Goal: Information Seeking & Learning: Check status

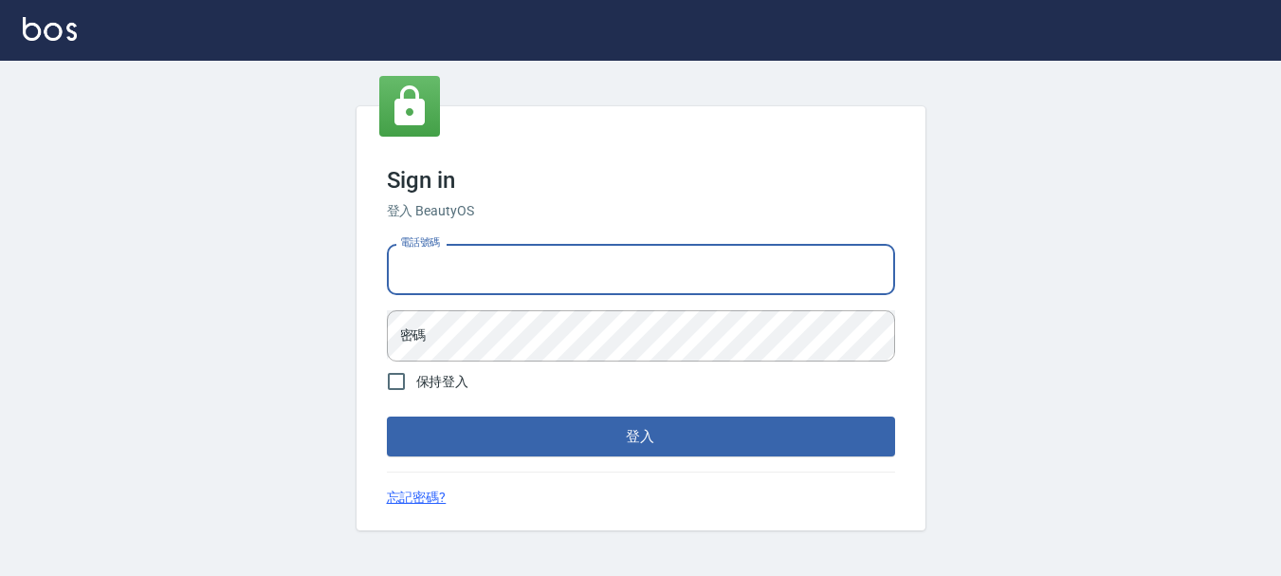
click at [484, 257] on input "電話號碼" at bounding box center [641, 269] width 508 height 51
type input "0989239739"
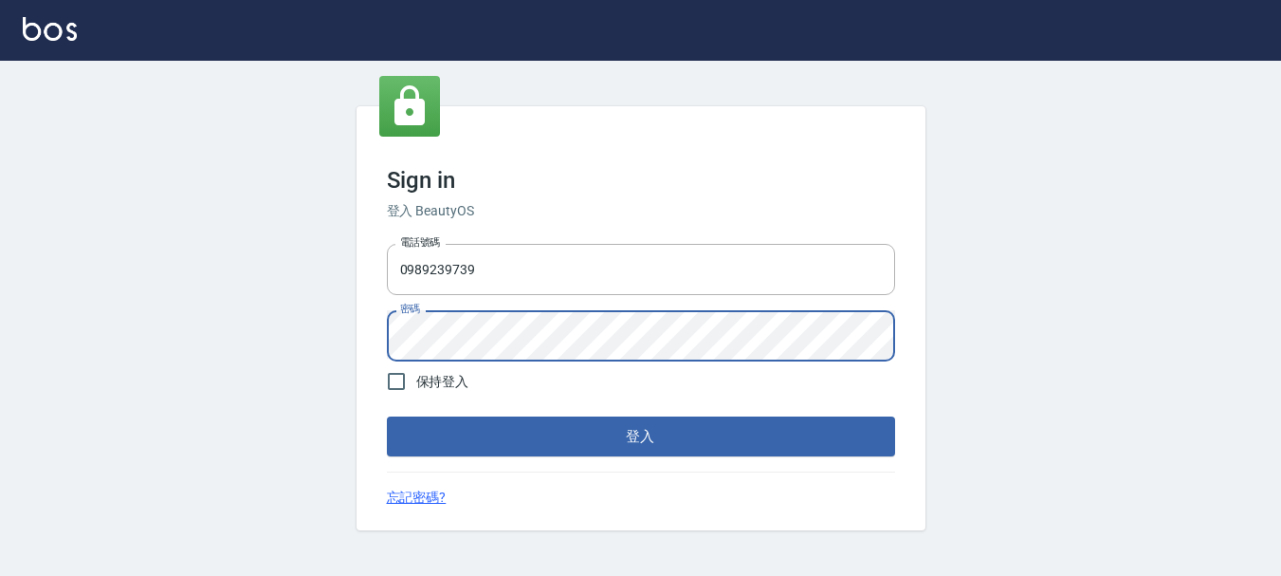
click at [387, 416] on button "登入" at bounding box center [641, 436] width 508 height 40
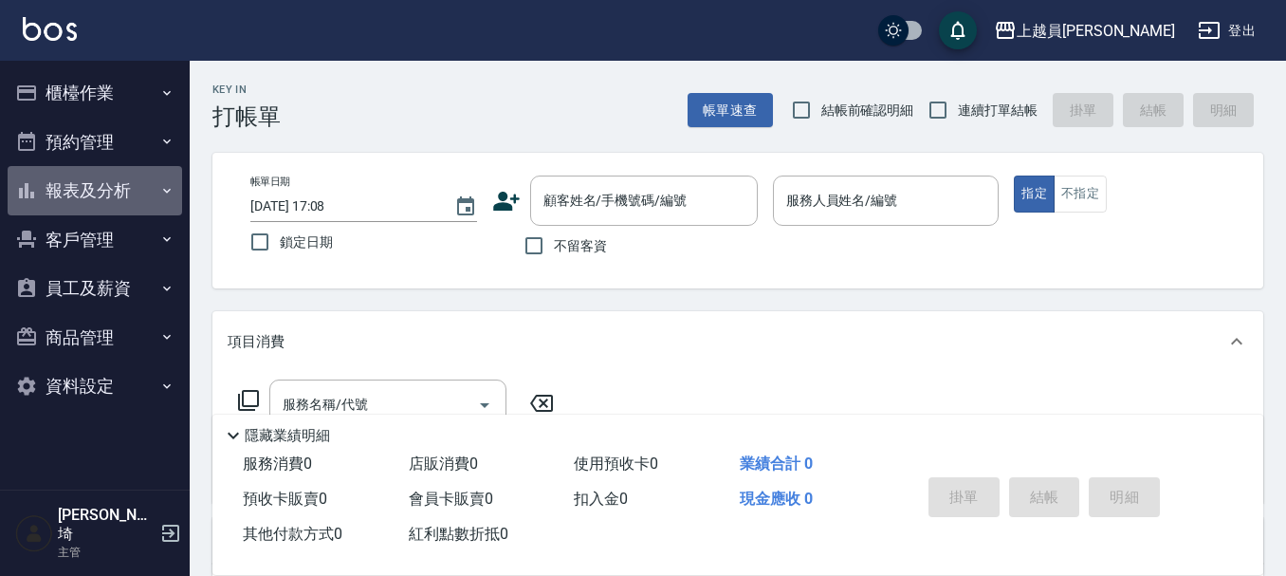
click at [78, 173] on button "報表及分析" at bounding box center [95, 190] width 174 height 49
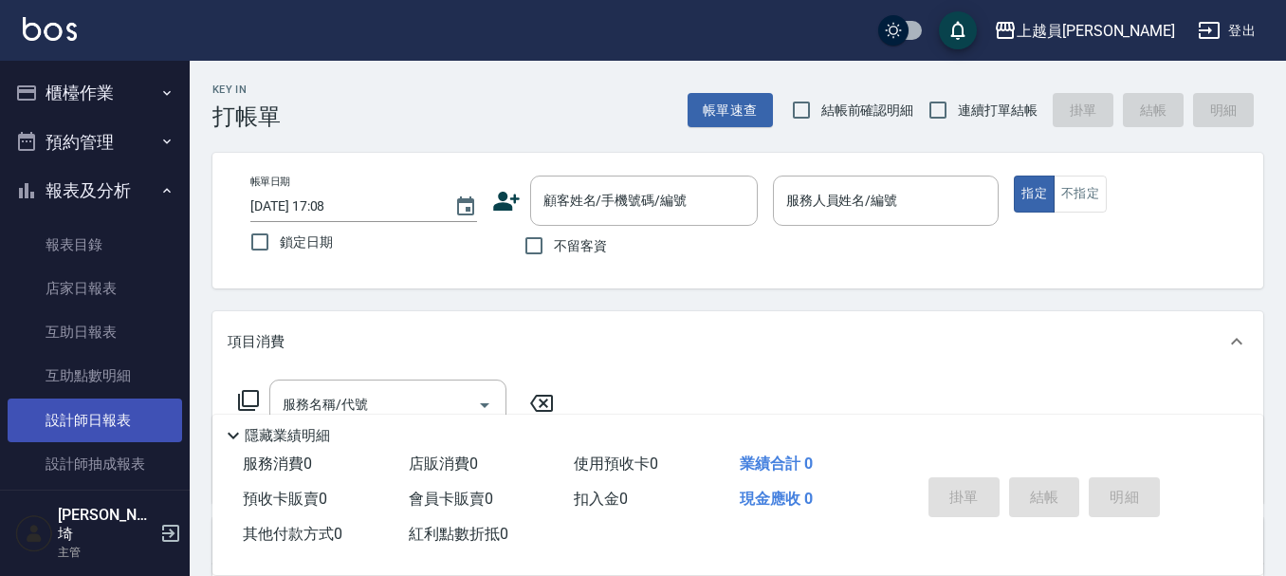
click at [94, 421] on link "設計師日報表" at bounding box center [95, 420] width 174 height 44
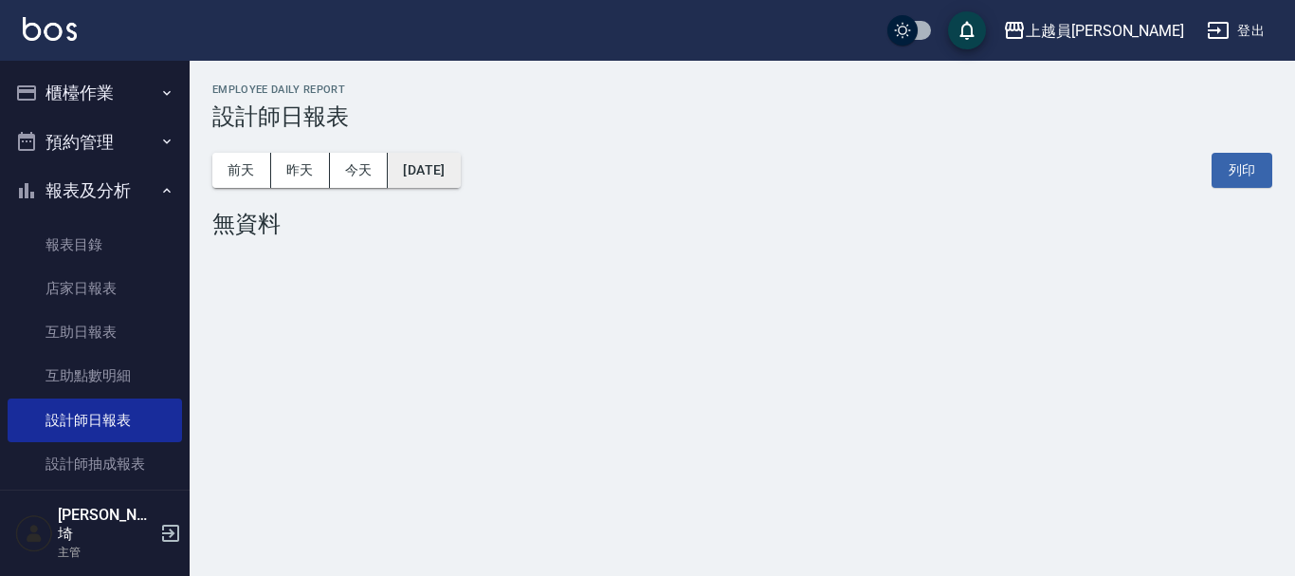
click at [453, 173] on button "[DATE]" at bounding box center [424, 170] width 72 height 35
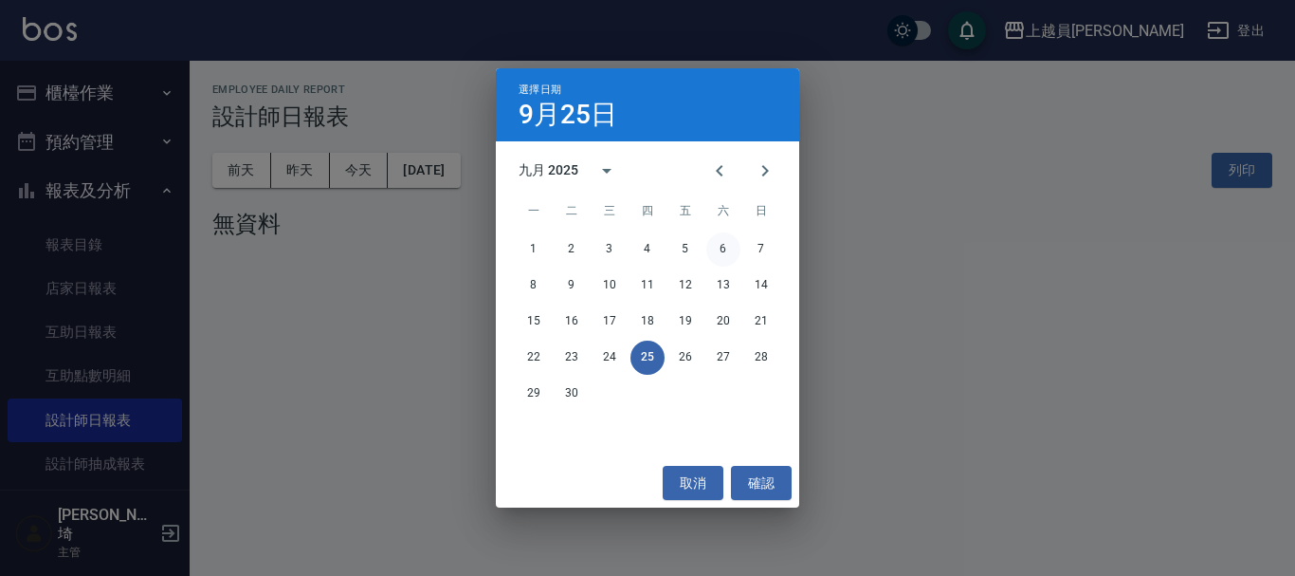
click at [719, 245] on button "6" at bounding box center [723, 249] width 34 height 34
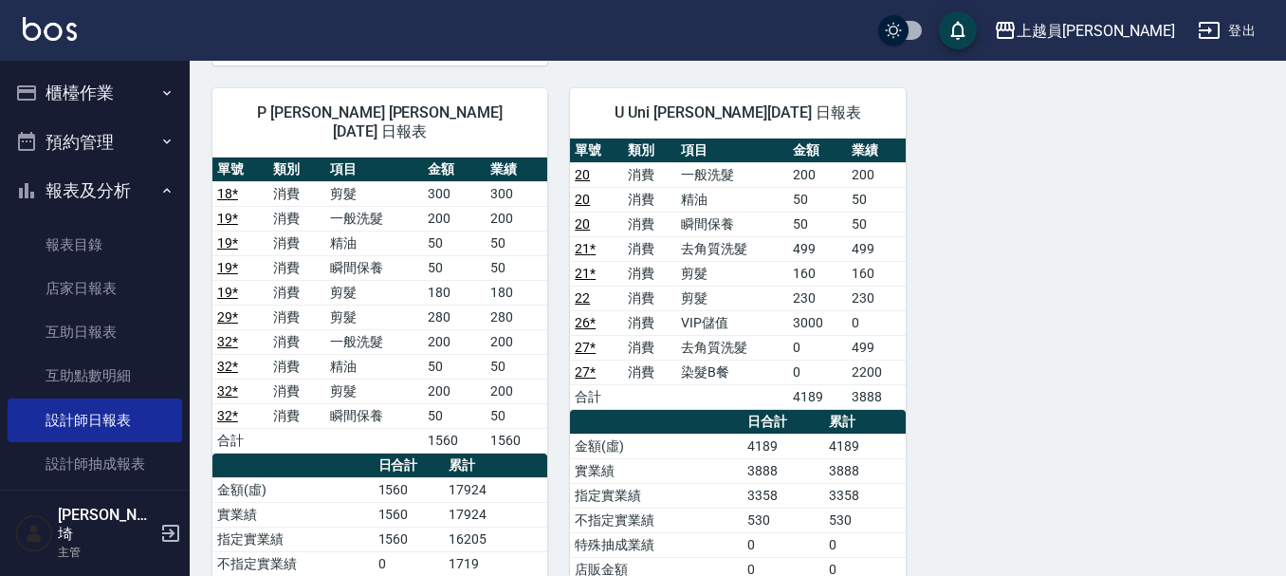
scroll to position [2086, 0]
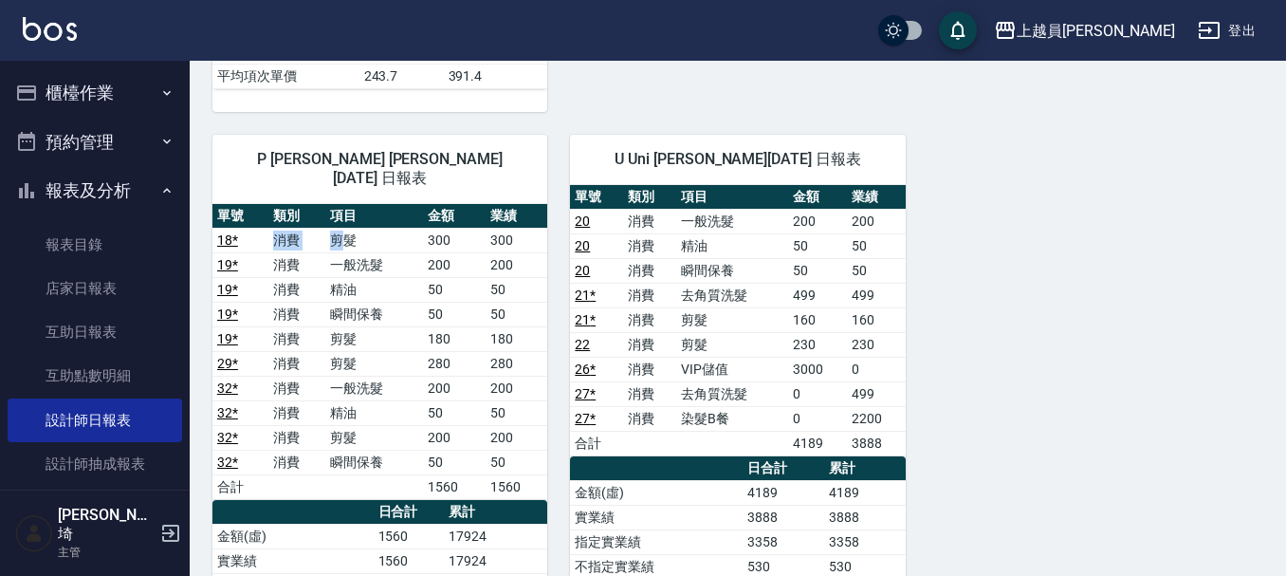
drag, startPoint x: 277, startPoint y: 201, endPoint x: 348, endPoint y: 196, distance: 71.3
click at [348, 228] on tr "18 * 消費 剪髮 300 300" at bounding box center [379, 240] width 335 height 25
click at [348, 228] on td "剪髮" at bounding box center [374, 240] width 98 height 25
drag, startPoint x: 268, startPoint y: 197, endPoint x: 350, endPoint y: 197, distance: 81.5
click at [350, 228] on tr "18 * 消費 剪髮 300 300" at bounding box center [379, 240] width 335 height 25
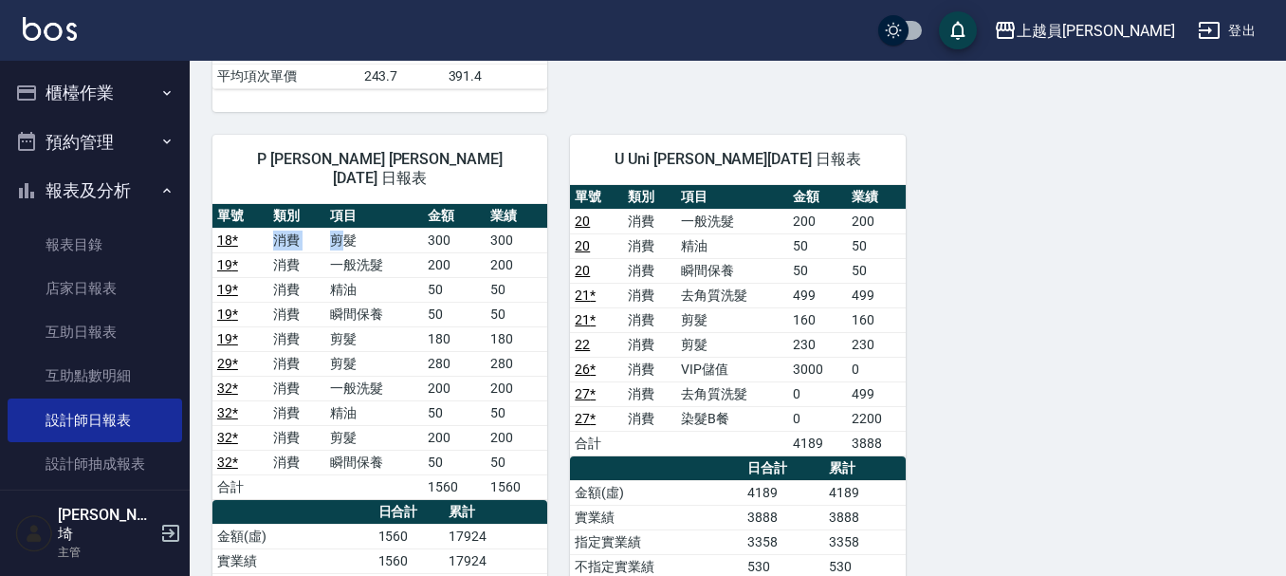
click at [350, 228] on td "剪髮" at bounding box center [374, 240] width 98 height 25
drag, startPoint x: 272, startPoint y: 196, endPoint x: 361, endPoint y: 197, distance: 89.1
click at [361, 228] on tr "18 * 消費 剪髮 300 300" at bounding box center [379, 240] width 335 height 25
click at [361, 228] on td "剪髮" at bounding box center [374, 240] width 98 height 25
drag, startPoint x: 327, startPoint y: 300, endPoint x: 348, endPoint y: 300, distance: 20.9
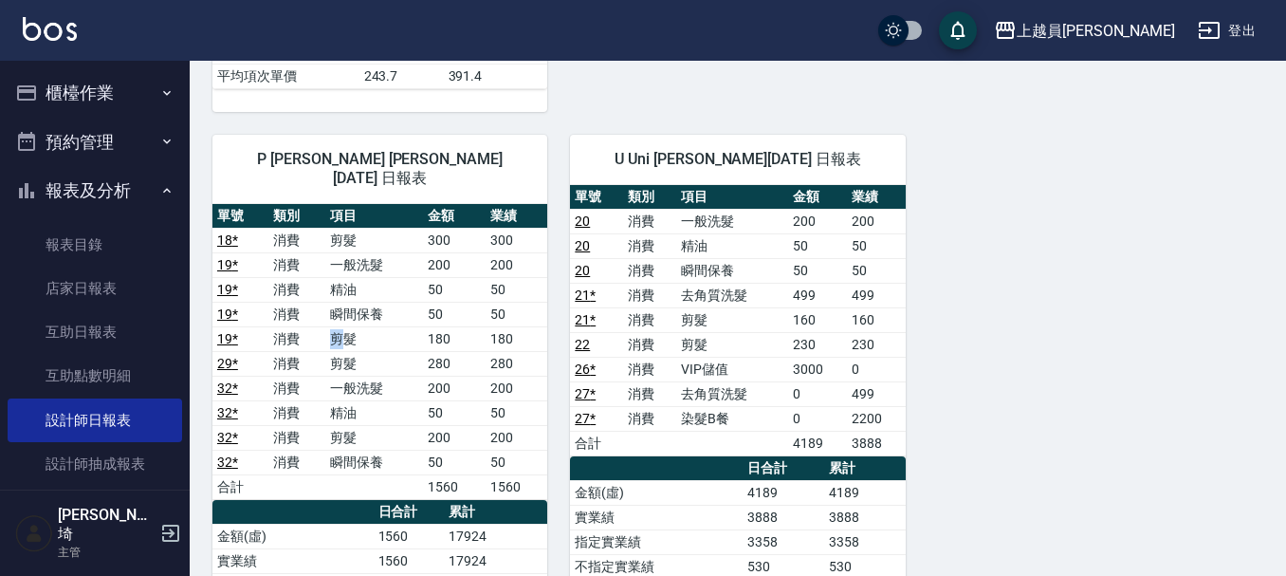
click at [348, 326] on td "剪髮" at bounding box center [374, 338] width 98 height 25
drag, startPoint x: 330, startPoint y: 326, endPoint x: 359, endPoint y: 325, distance: 29.4
click at [359, 351] on td "剪髮" at bounding box center [374, 363] width 98 height 25
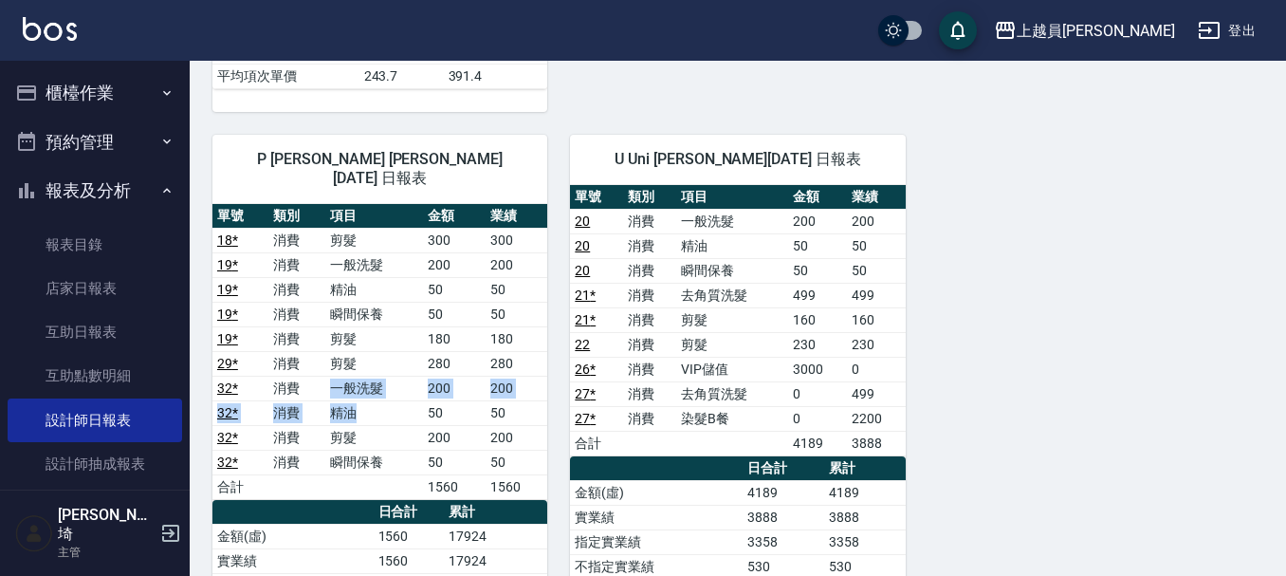
drag, startPoint x: 332, startPoint y: 353, endPoint x: 381, endPoint y: 377, distance: 55.1
click at [381, 377] on tbody "18 * 消費 剪髮 300 300 19 * 消費 一般洗髮 200 200 19 * 消費 精油 50 50 19 * 消費 瞬間保養 50 50 19 …" at bounding box center [379, 363] width 335 height 271
click at [381, 400] on td "精油" at bounding box center [374, 412] width 98 height 25
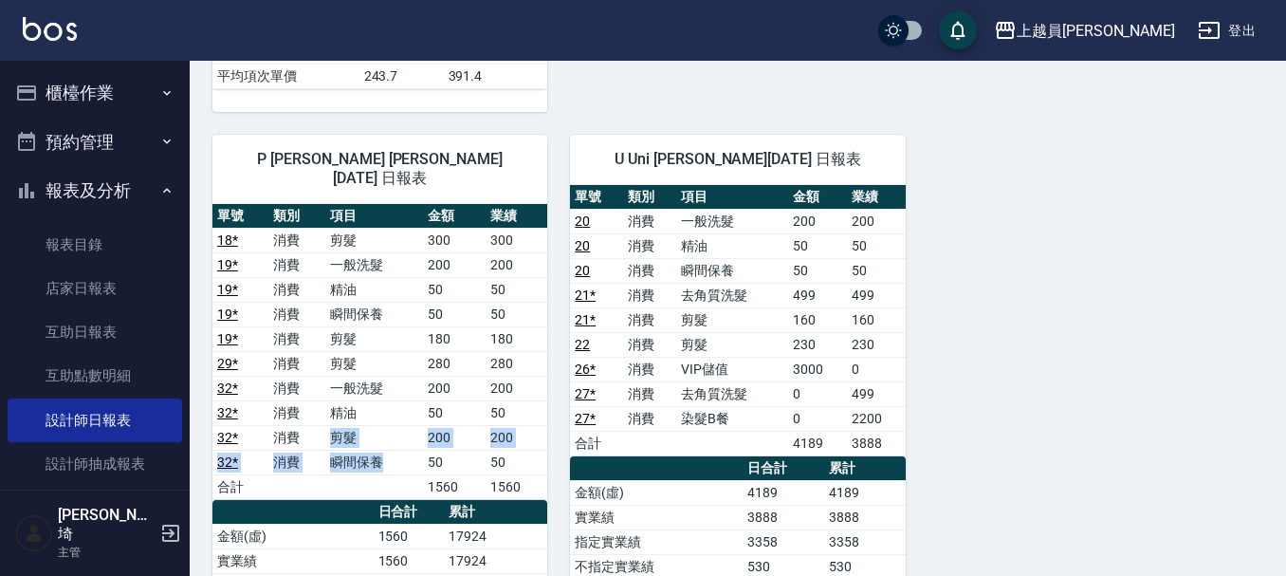
drag, startPoint x: 324, startPoint y: 398, endPoint x: 378, endPoint y: 411, distance: 55.6
click at [378, 411] on tbody "18 * 消費 剪髮 300 300 19 * 消費 一般洗髮 200 200 19 * 消費 精油 50 50 19 * 消費 瞬間保養 50 50 19 …" at bounding box center [379, 363] width 335 height 271
click at [378, 449] on td "瞬間保養" at bounding box center [374, 461] width 98 height 25
drag, startPoint x: 274, startPoint y: 396, endPoint x: 366, endPoint y: 396, distance: 92.0
click at [366, 425] on tr "32 * 消費 剪髮 200 200" at bounding box center [379, 437] width 335 height 25
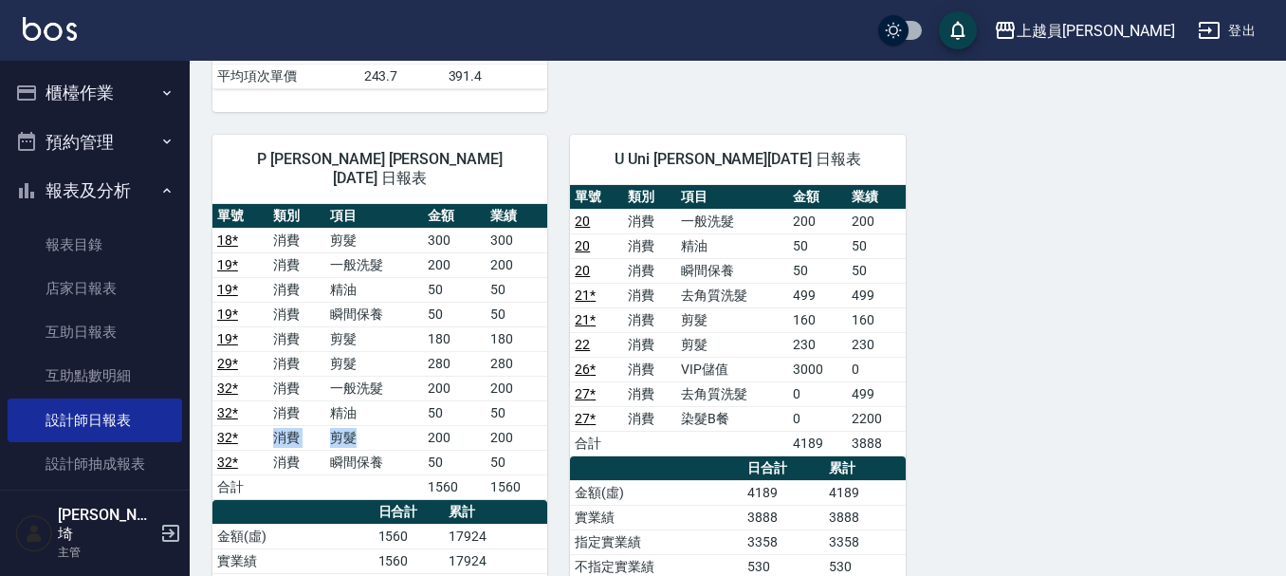
click at [366, 425] on td "剪髮" at bounding box center [374, 437] width 98 height 25
drag, startPoint x: 366, startPoint y: 396, endPoint x: 340, endPoint y: 397, distance: 25.6
click at [340, 425] on td "剪髮" at bounding box center [374, 437] width 98 height 25
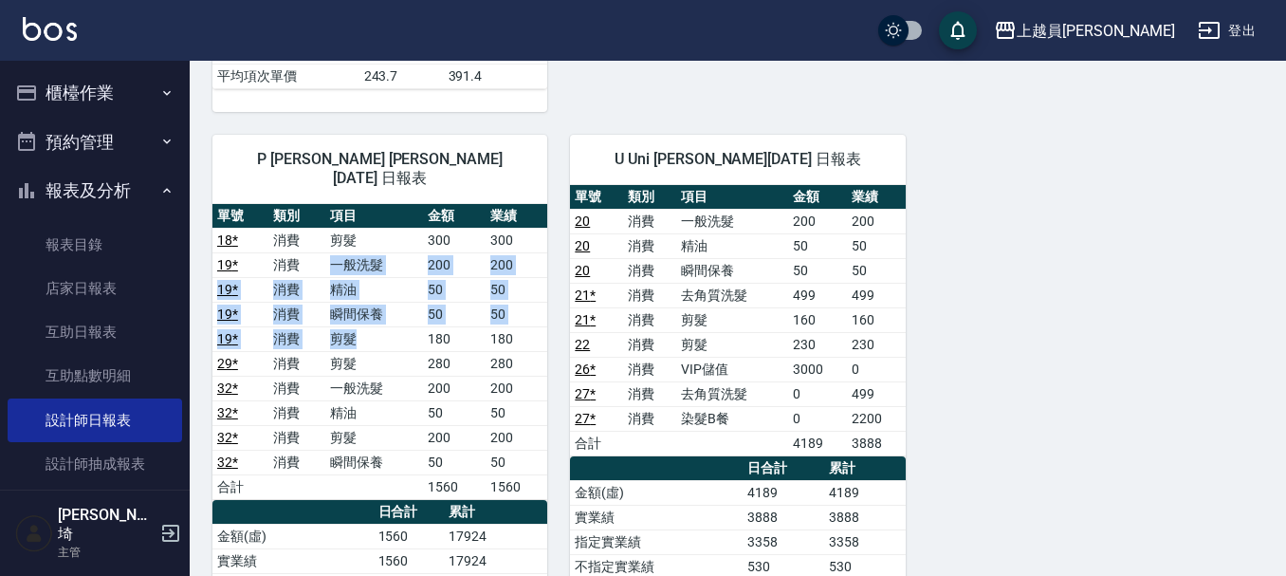
drag, startPoint x: 320, startPoint y: 228, endPoint x: 382, endPoint y: 292, distance: 88.5
click at [382, 292] on tbody "18 * 消費 剪髮 300 300 19 * 消費 一般洗髮 200 200 19 * 消費 精油 50 50 19 * 消費 瞬間保養 50 50 19 …" at bounding box center [379, 363] width 335 height 271
click at [382, 326] on td "剪髮" at bounding box center [374, 338] width 98 height 25
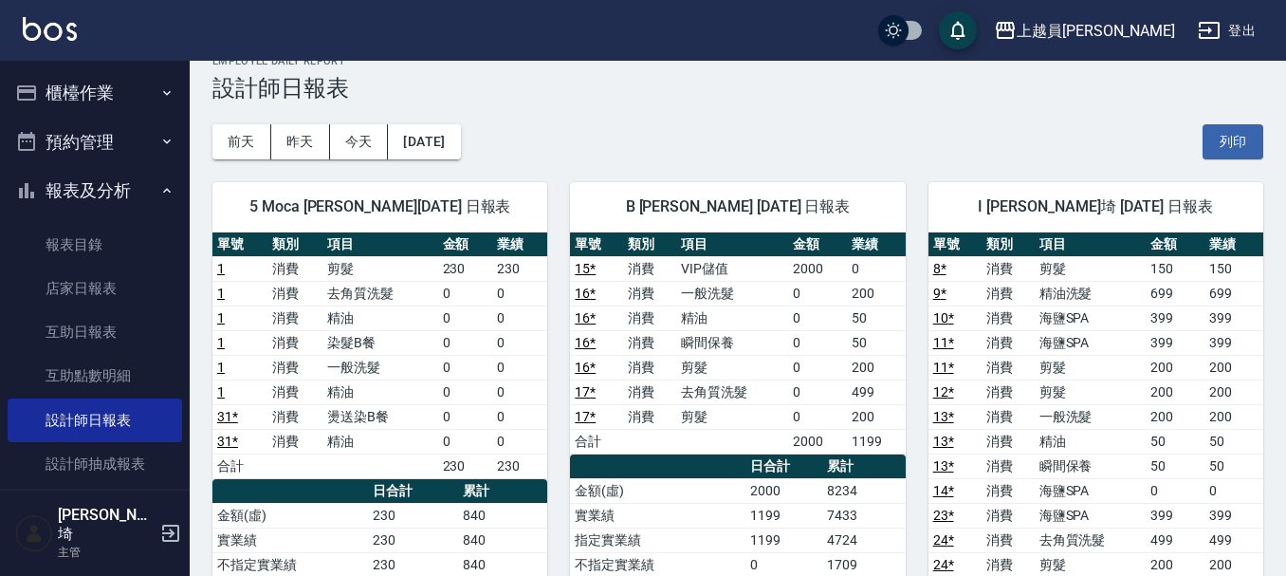
scroll to position [0, 0]
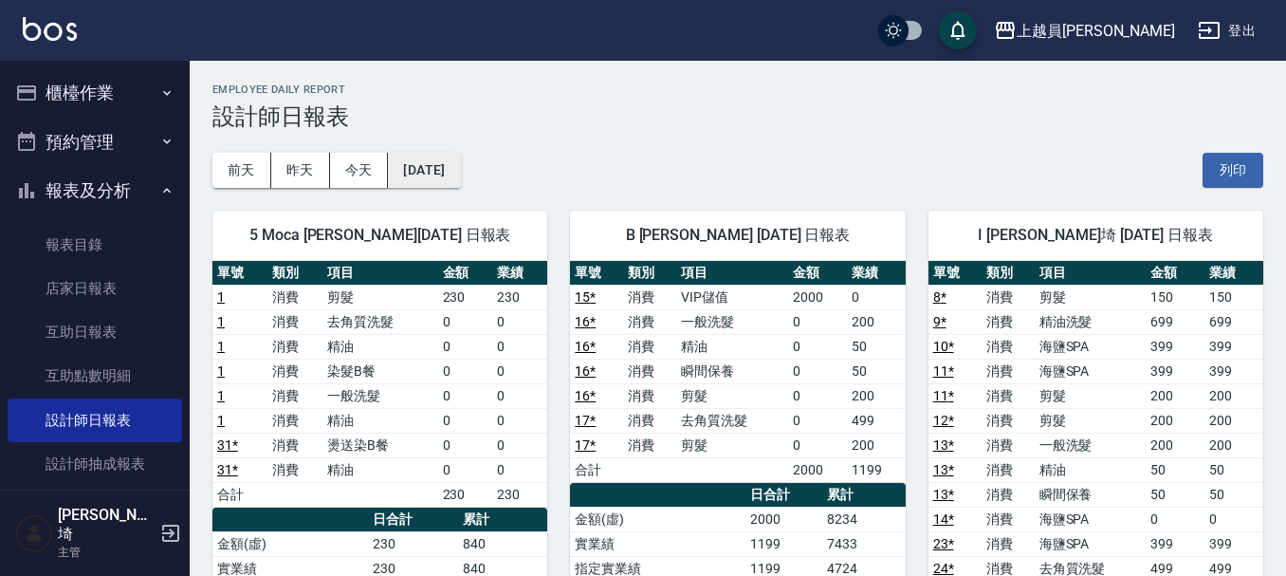
click at [419, 157] on button "[DATE]" at bounding box center [424, 170] width 72 height 35
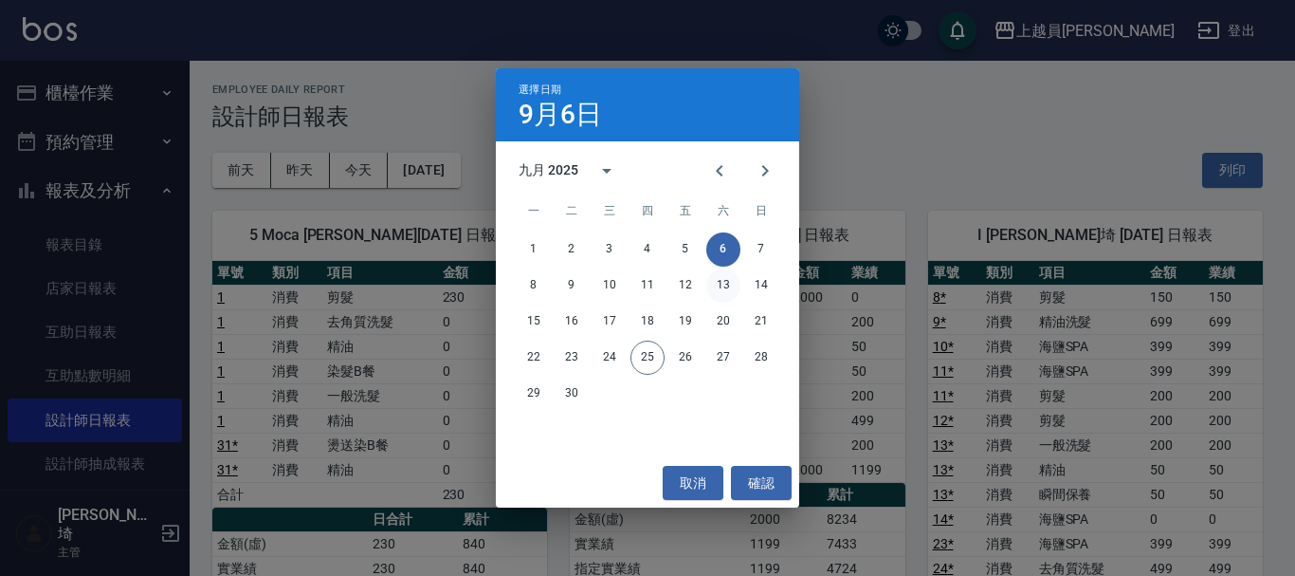
click at [715, 278] on button "13" at bounding box center [723, 285] width 34 height 34
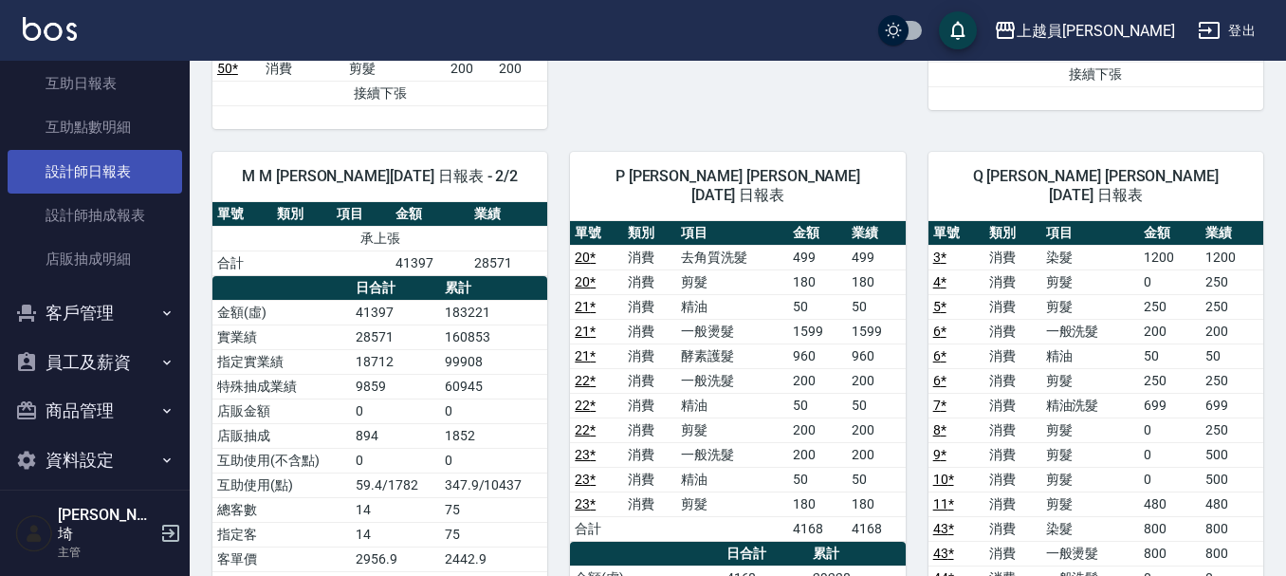
scroll to position [154, 0]
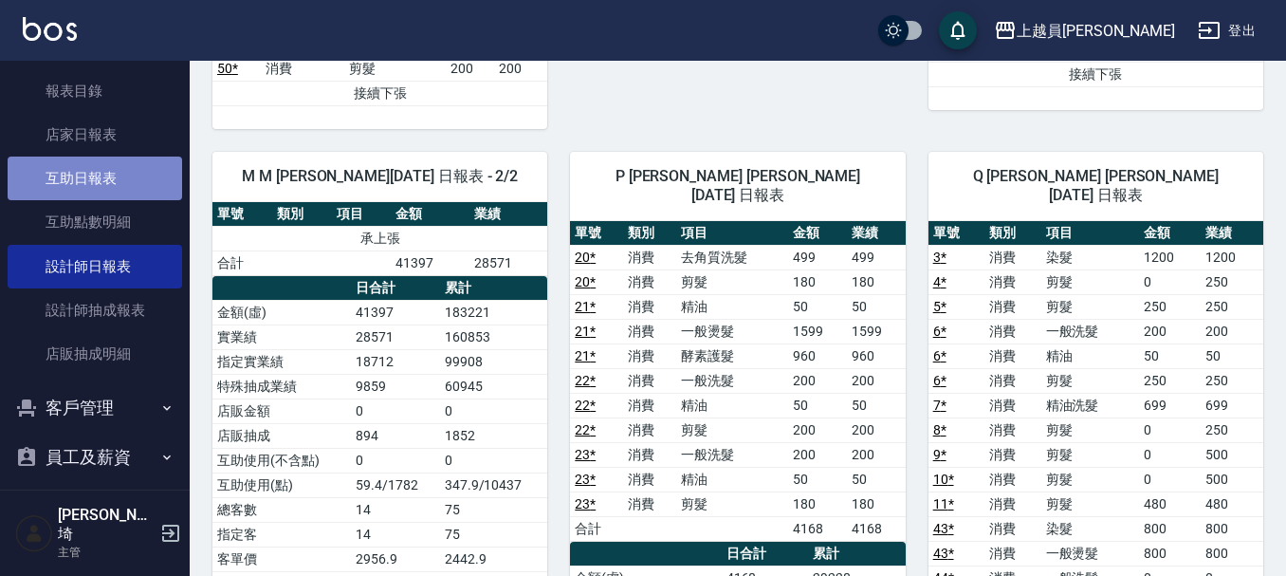
click at [97, 169] on link "互助日報表" at bounding box center [95, 178] width 174 height 44
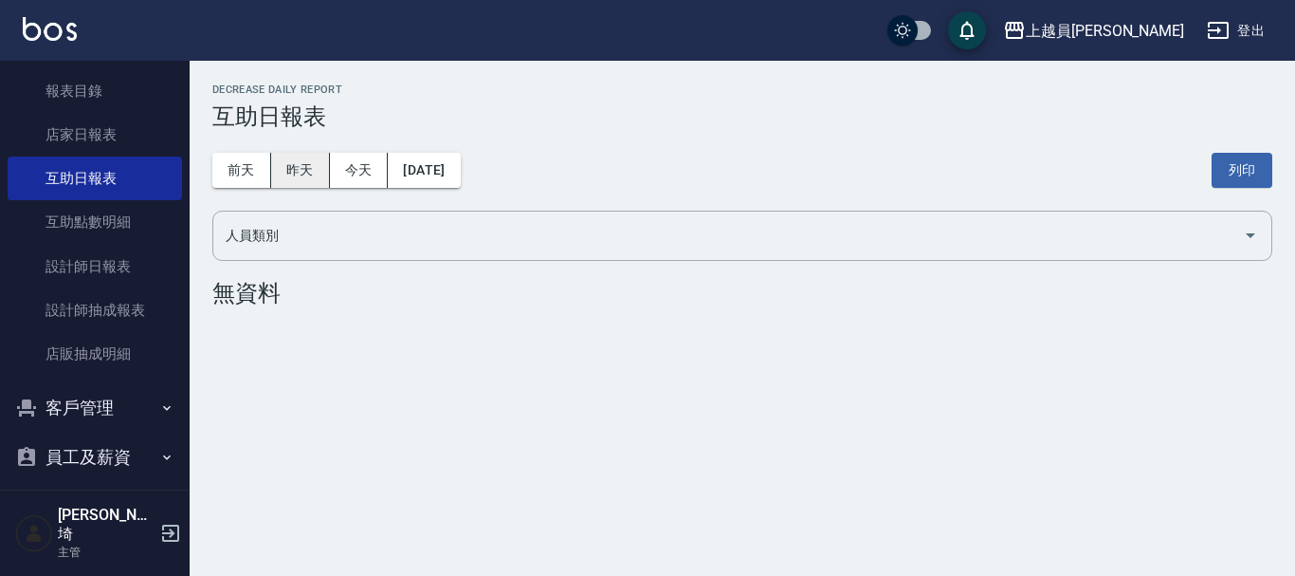
click at [305, 177] on button "昨天" at bounding box center [300, 170] width 59 height 35
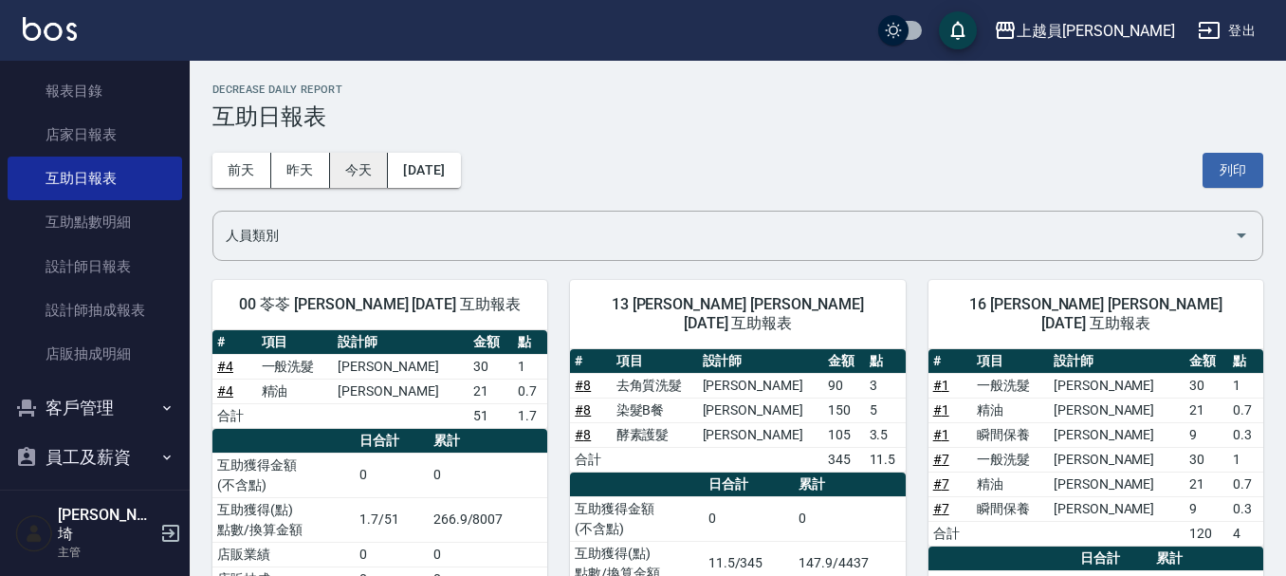
click at [346, 176] on button "今天" at bounding box center [359, 170] width 59 height 35
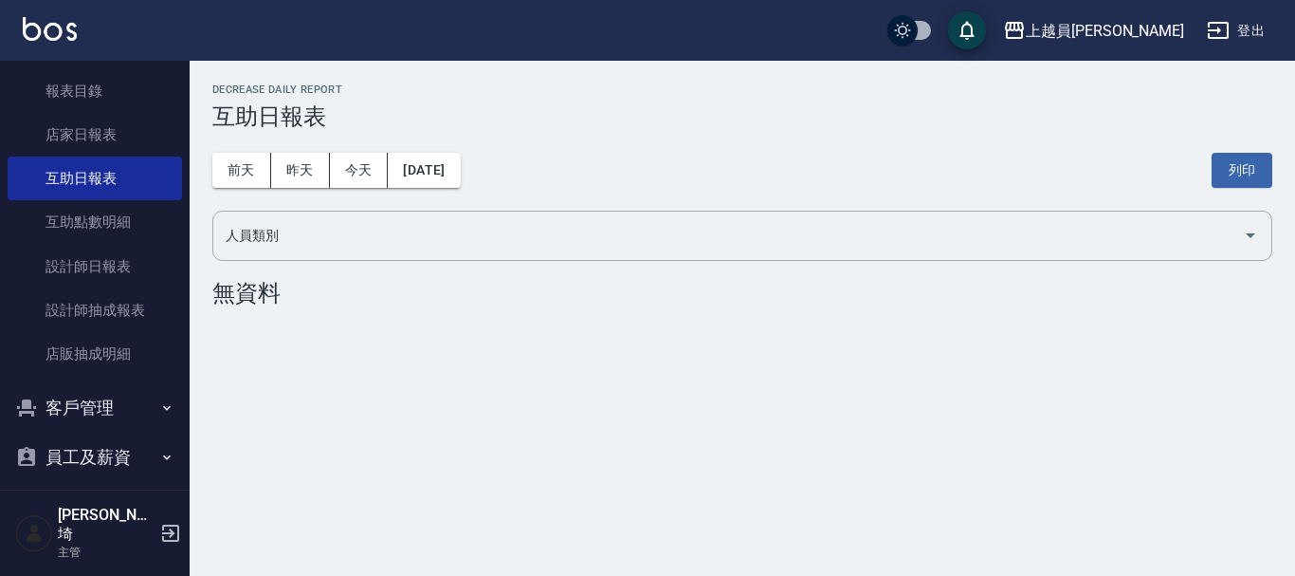
drag, startPoint x: 1237, startPoint y: 451, endPoint x: 1059, endPoint y: 407, distance: 183.7
click at [1233, 451] on div "上越員林 [DATE] 互助日報表 列印時間： [DATE][PHONE_NUMBER]:11 Decrease Daily Report 互助日報表 [DA…" at bounding box center [647, 288] width 1295 height 576
click at [1003, 397] on div "上越員林 [DATE] 互助日報表 列印時間： [DATE][PHONE_NUMBER]:11 Decrease Daily Report 互助日報表 [DA…" at bounding box center [647, 288] width 1295 height 576
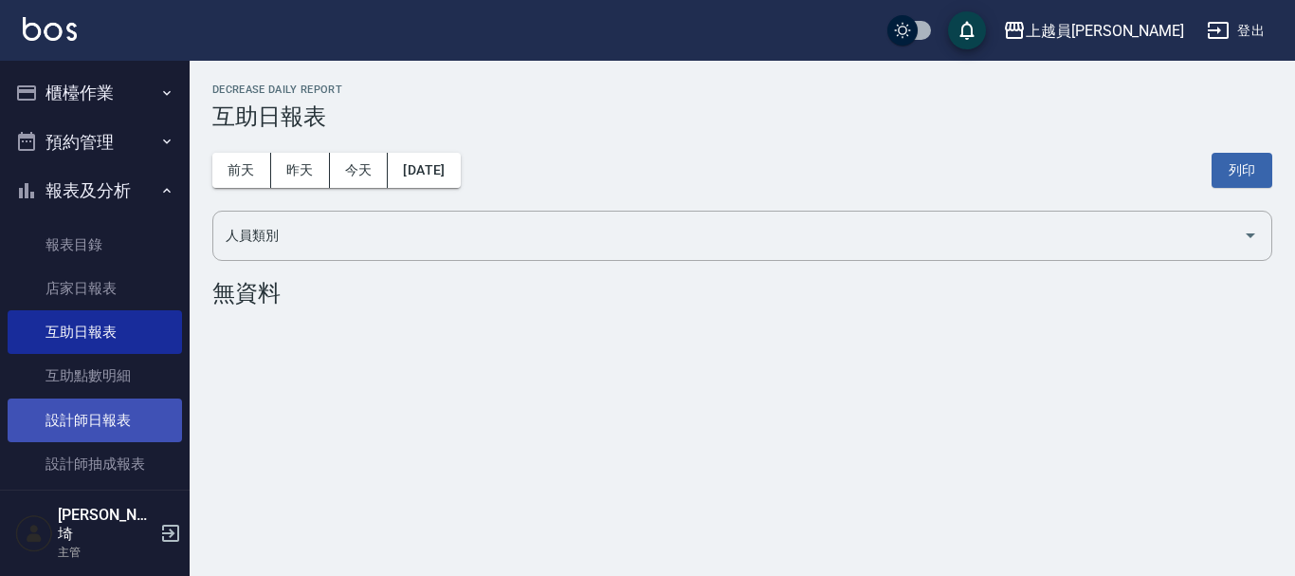
click at [99, 428] on link "設計師日報表" at bounding box center [95, 420] width 174 height 44
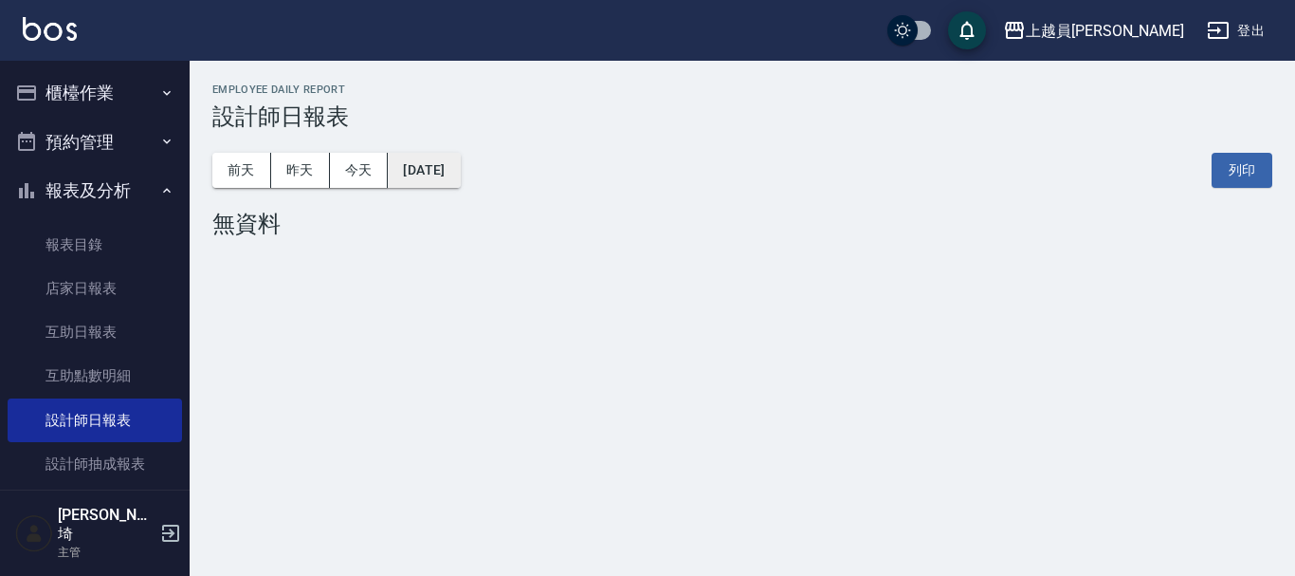
click at [457, 168] on button "[DATE]" at bounding box center [424, 170] width 72 height 35
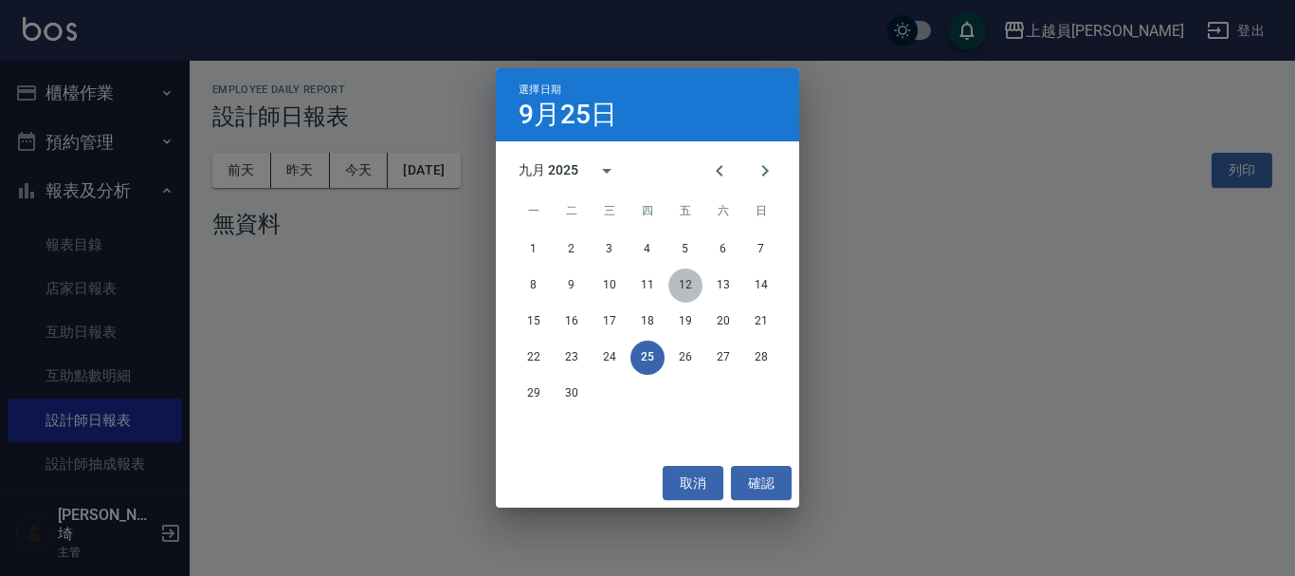
click at [685, 281] on button "12" at bounding box center [685, 285] width 34 height 34
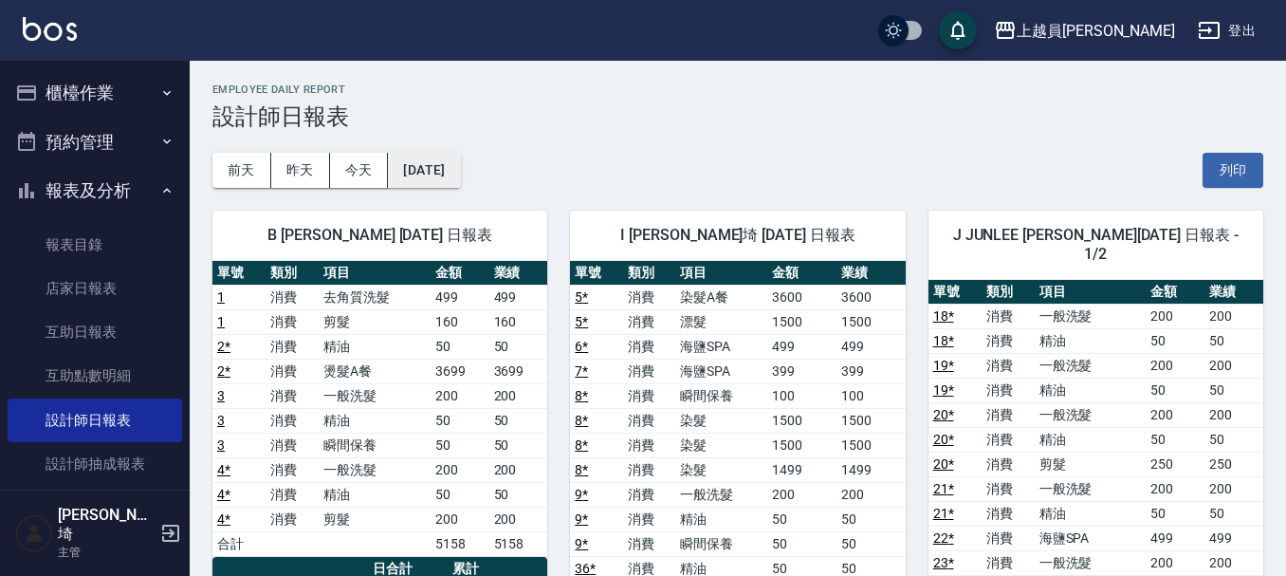
click at [447, 177] on button "[DATE]" at bounding box center [424, 170] width 72 height 35
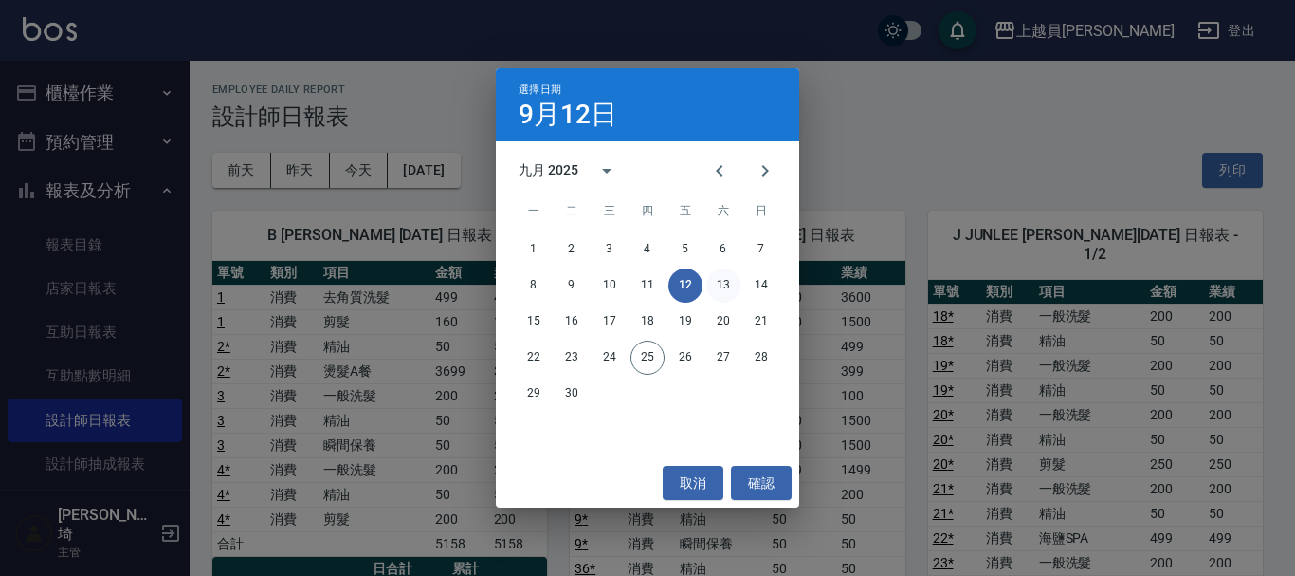
click at [713, 279] on button "13" at bounding box center [723, 285] width 34 height 34
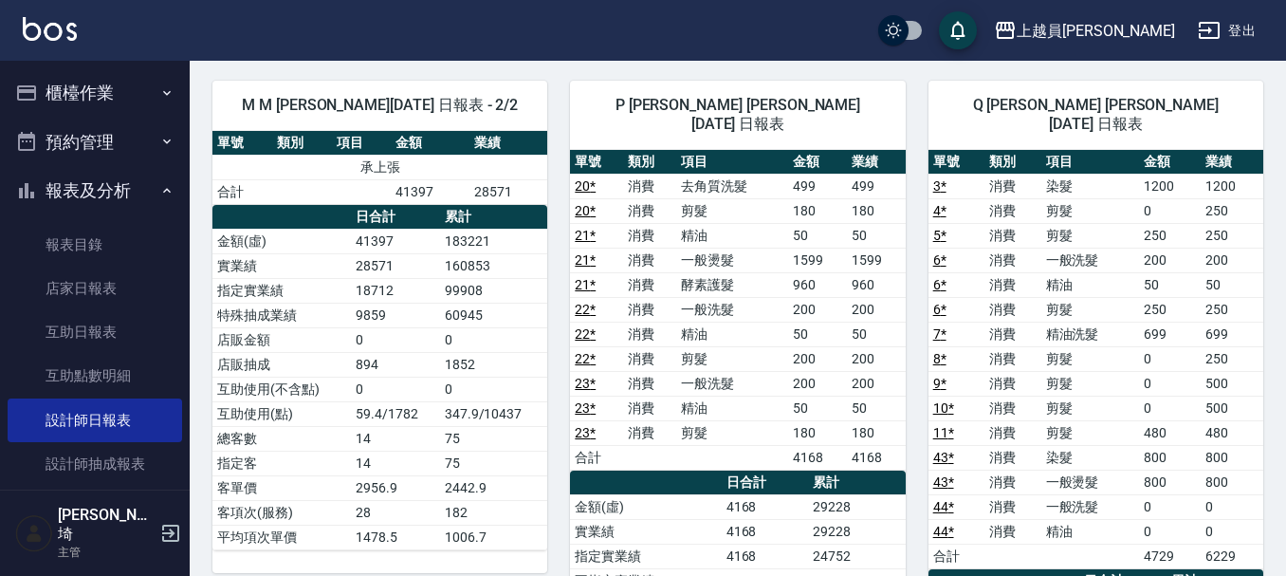
scroll to position [1896, 0]
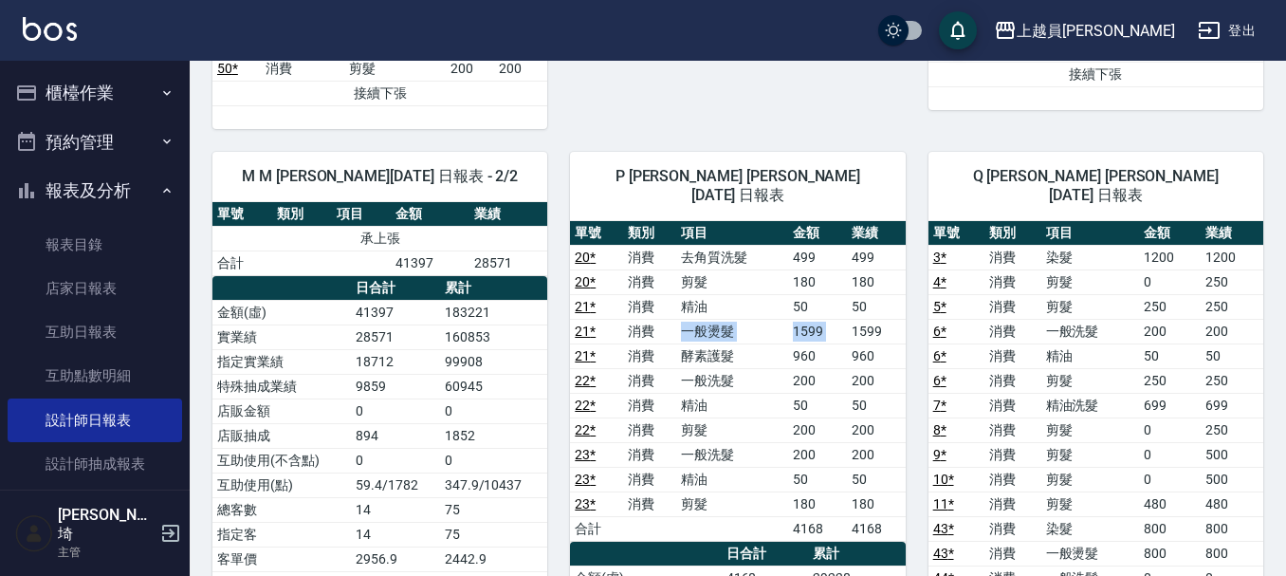
drag, startPoint x: 673, startPoint y: 296, endPoint x: 849, endPoint y: 295, distance: 175.4
click at [849, 319] on tr "21 * 消費 一般燙髮 1599 1599" at bounding box center [737, 331] width 335 height 25
click at [850, 319] on td "1599" at bounding box center [876, 331] width 59 height 25
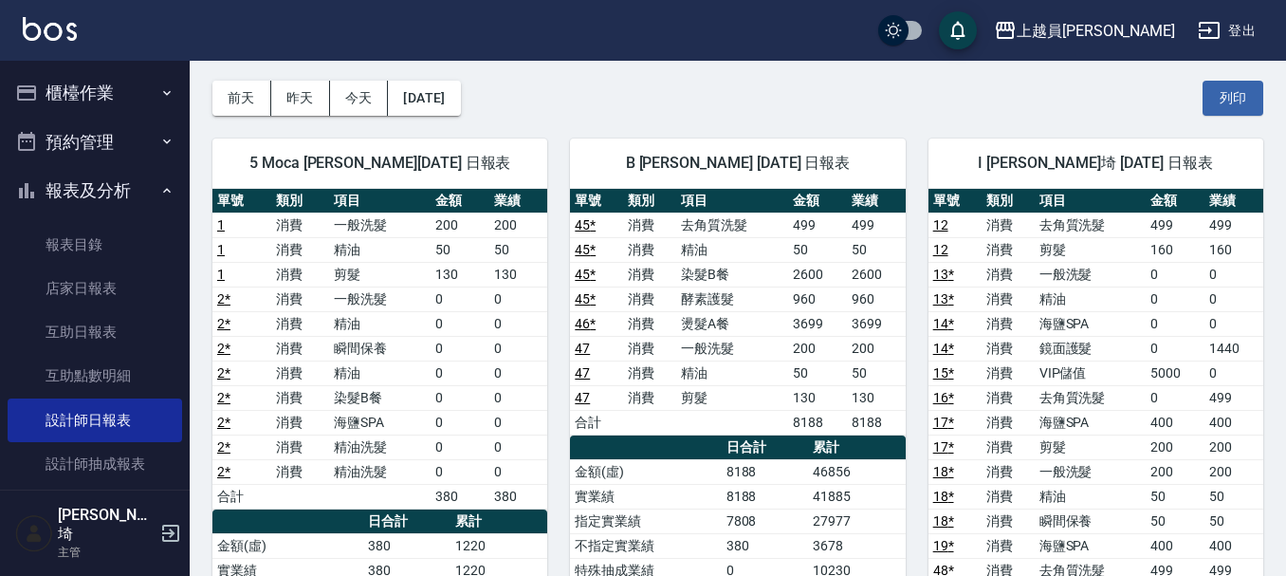
scroll to position [0, 0]
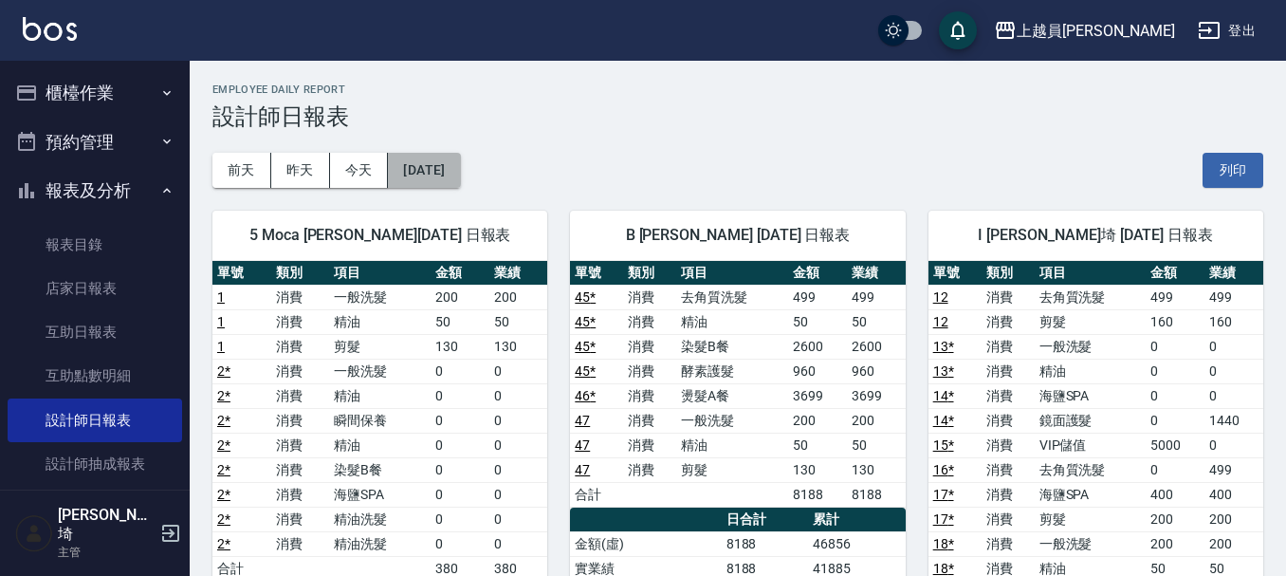
click at [446, 176] on button "[DATE]" at bounding box center [424, 170] width 72 height 35
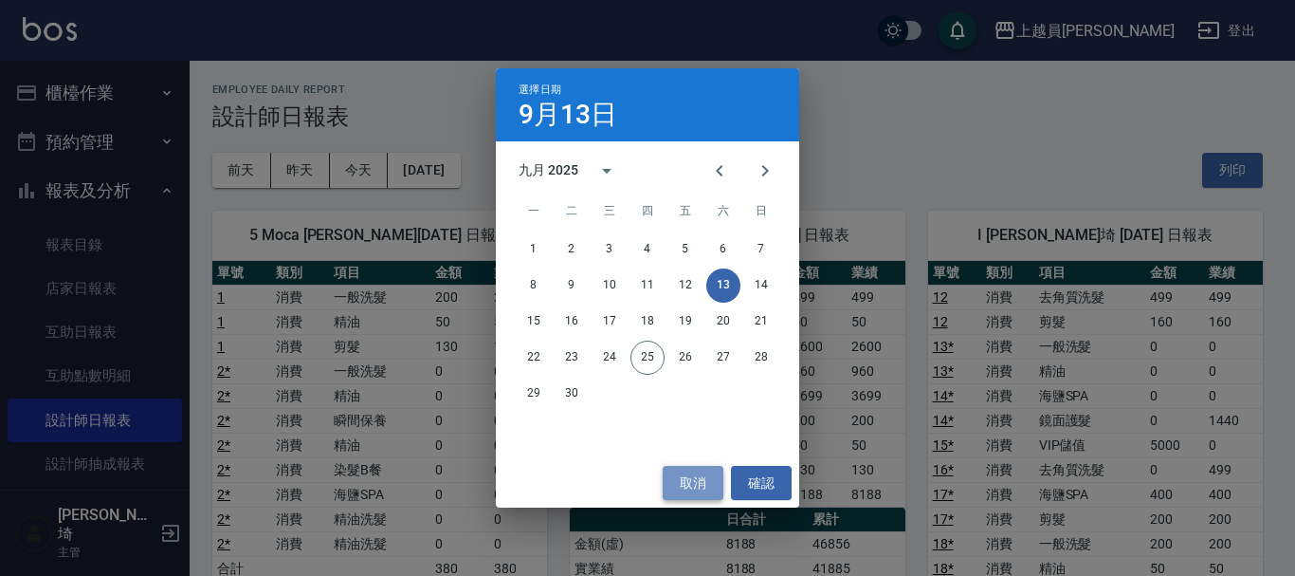
click at [689, 476] on button "取消" at bounding box center [693, 483] width 61 height 35
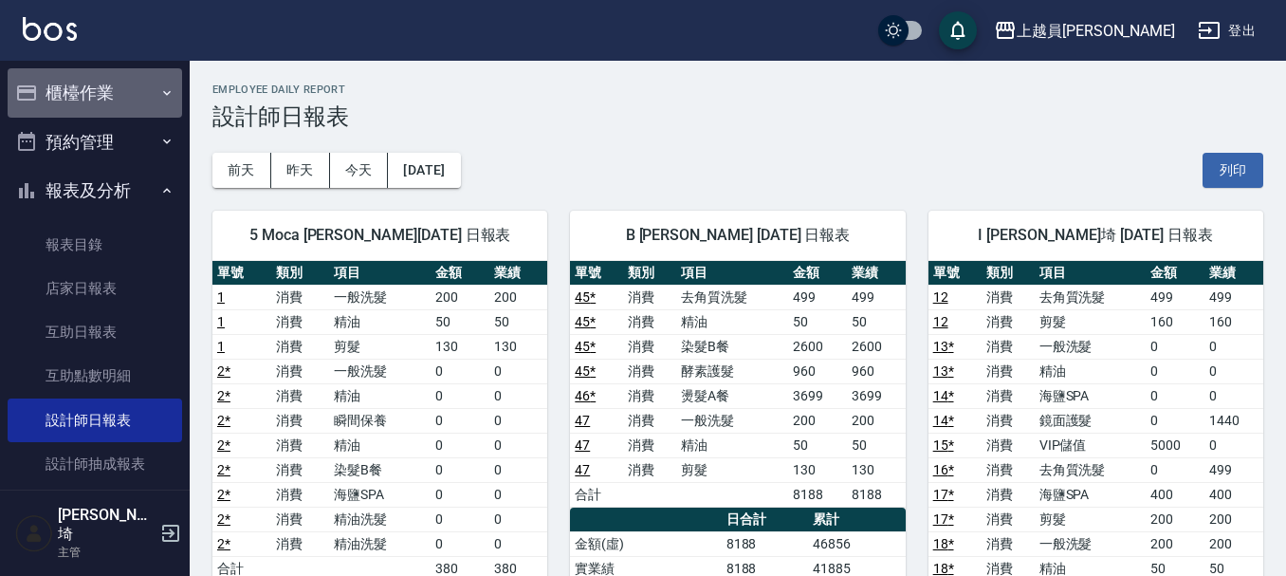
click at [119, 81] on button "櫃檯作業" at bounding box center [95, 92] width 174 height 49
